Goal: Entertainment & Leisure: Consume media (video, audio)

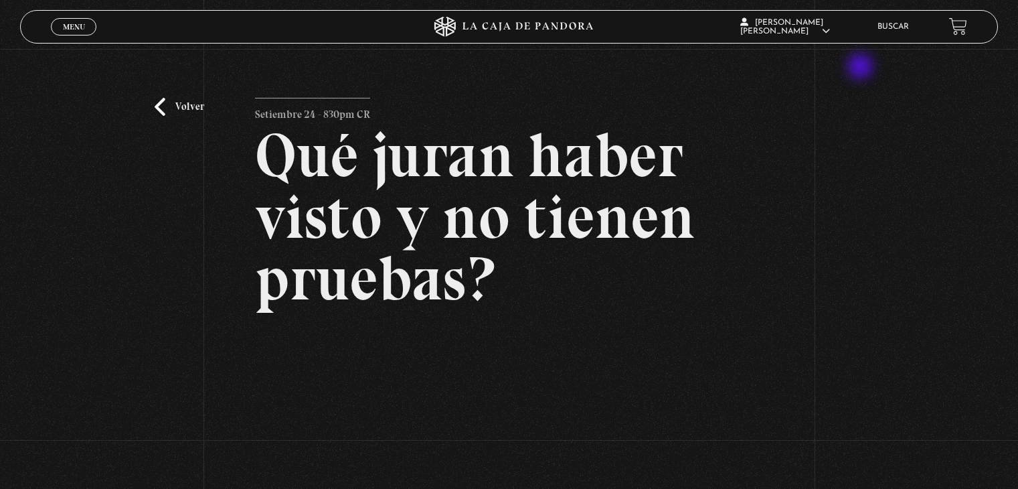
scroll to position [187, 0]
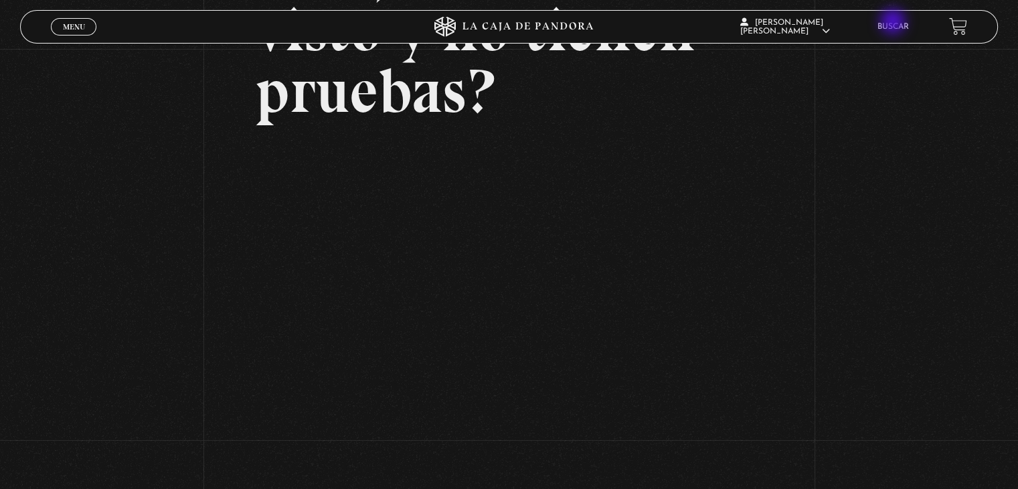
click at [894, 23] on link "Buscar" at bounding box center [893, 27] width 31 height 8
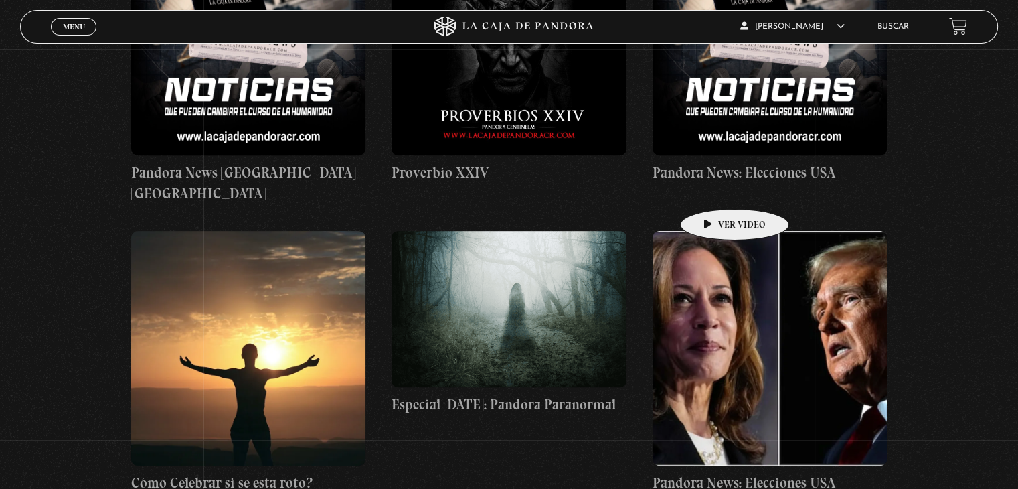
scroll to position [6185, 0]
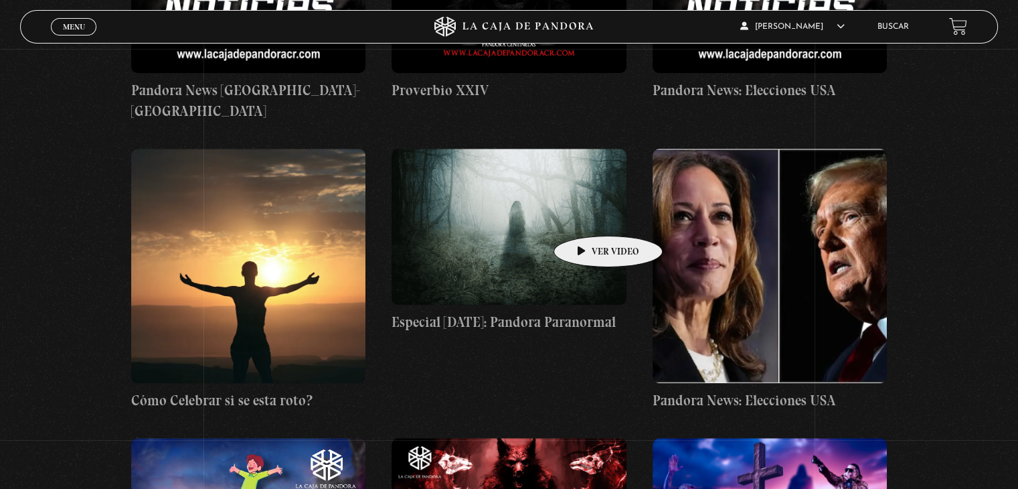
click at [587, 216] on figure at bounding box center [509, 227] width 234 height 156
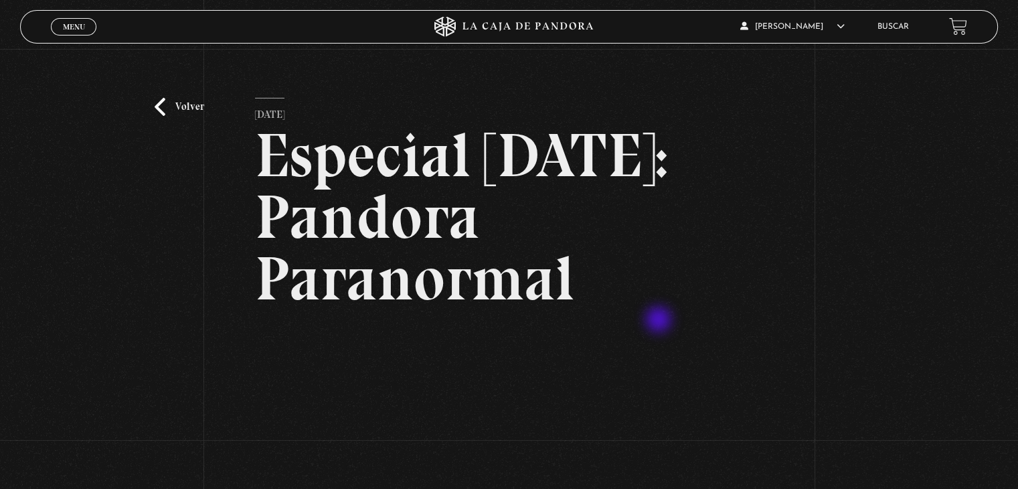
click at [660, 309] on h2 "Especial [DATE]: Pandora Paranormal" at bounding box center [509, 217] width 508 height 185
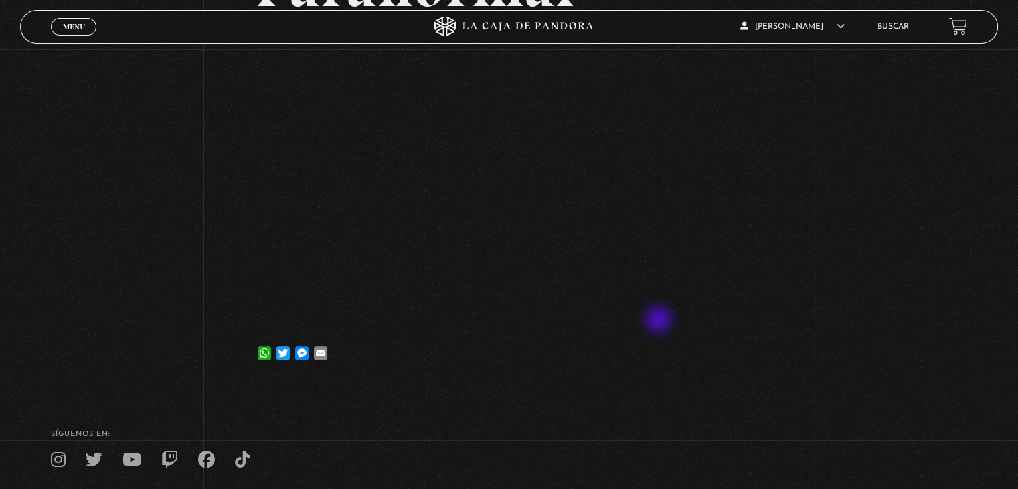
scroll to position [295, 0]
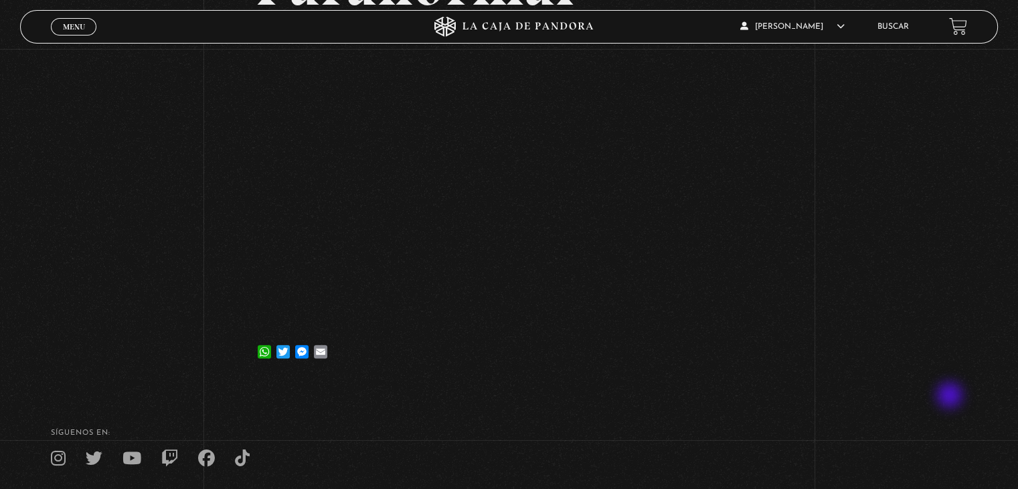
click at [951, 382] on div "Volver 26 noviembre, 2024 Especial Halloween: Pandora Paranormal WhatsApp Twitt…" at bounding box center [509, 68] width 1018 height 628
click at [845, 351] on div "Volver 26 noviembre, 2024 Especial Halloween: Pandora Paranormal WhatsApp Twitt…" at bounding box center [509, 68] width 1018 height 628
click at [874, 258] on div "Volver 26 noviembre, 2024 Especial Halloween: Pandora Paranormal WhatsApp Twitt…" at bounding box center [509, 68] width 1018 height 628
click at [904, 98] on div "Volver 26 noviembre, 2024 Especial Halloween: Pandora Paranormal WhatsApp Twitt…" at bounding box center [509, 68] width 1018 height 628
click at [852, 382] on div "Volver 26 noviembre, 2024 Especial Halloween: Pandora Paranormal WhatsApp Twitt…" at bounding box center [509, 68] width 1018 height 628
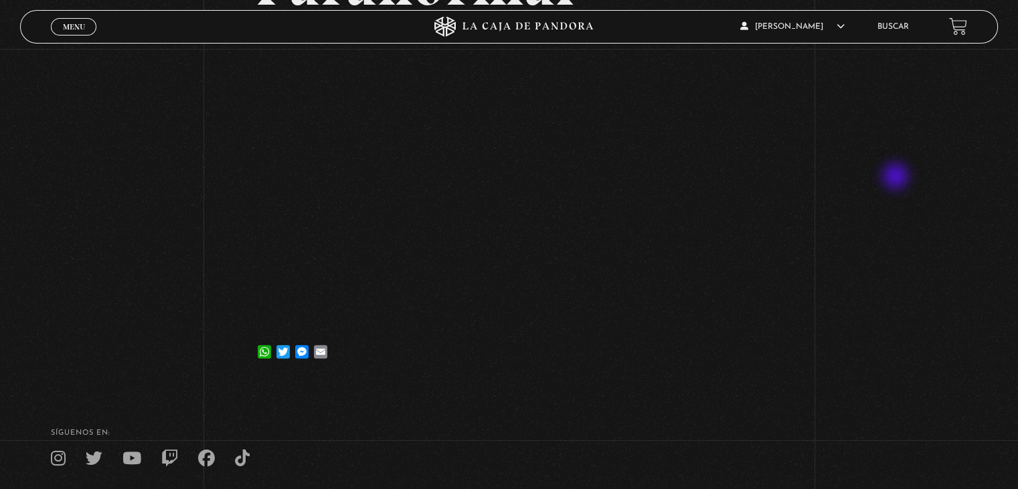
click at [897, 177] on div "Volver 26 noviembre, 2024 Especial Halloween: Pandora Paranormal WhatsApp Twitt…" at bounding box center [509, 68] width 1018 height 628
click at [817, 232] on div "Volver 26 noviembre, 2024 Especial Halloween: Pandora Paranormal WhatsApp Twitt…" at bounding box center [509, 68] width 1018 height 628
